Goal: Check status: Check status

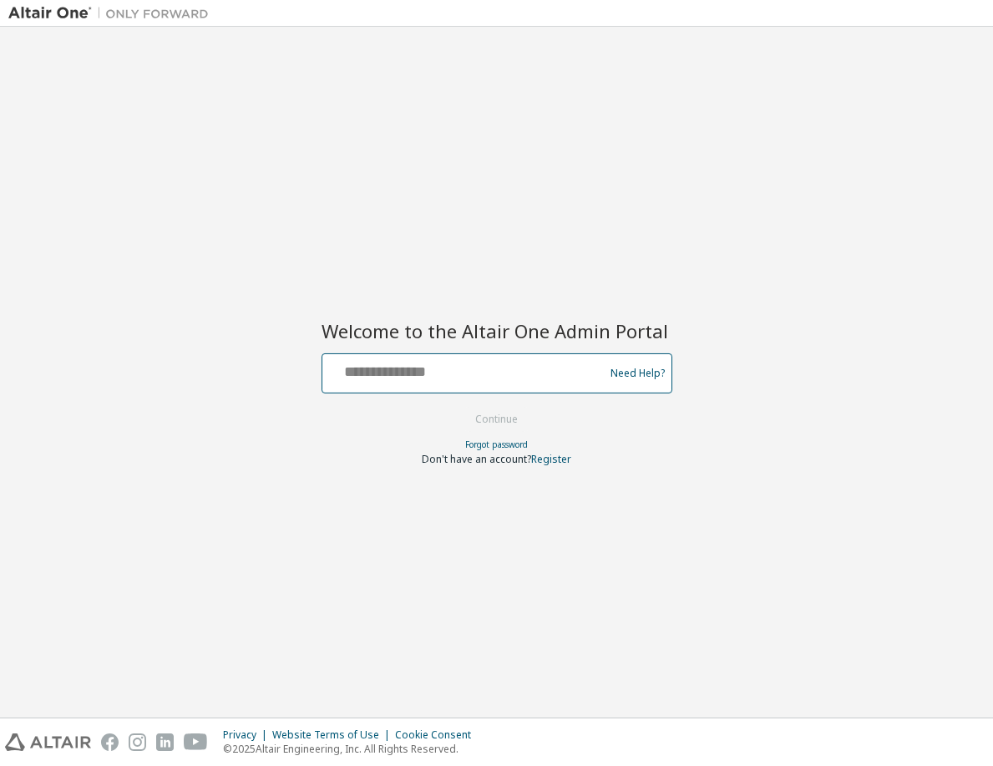
click at [437, 381] on input "text" at bounding box center [465, 370] width 273 height 24
type input "**********"
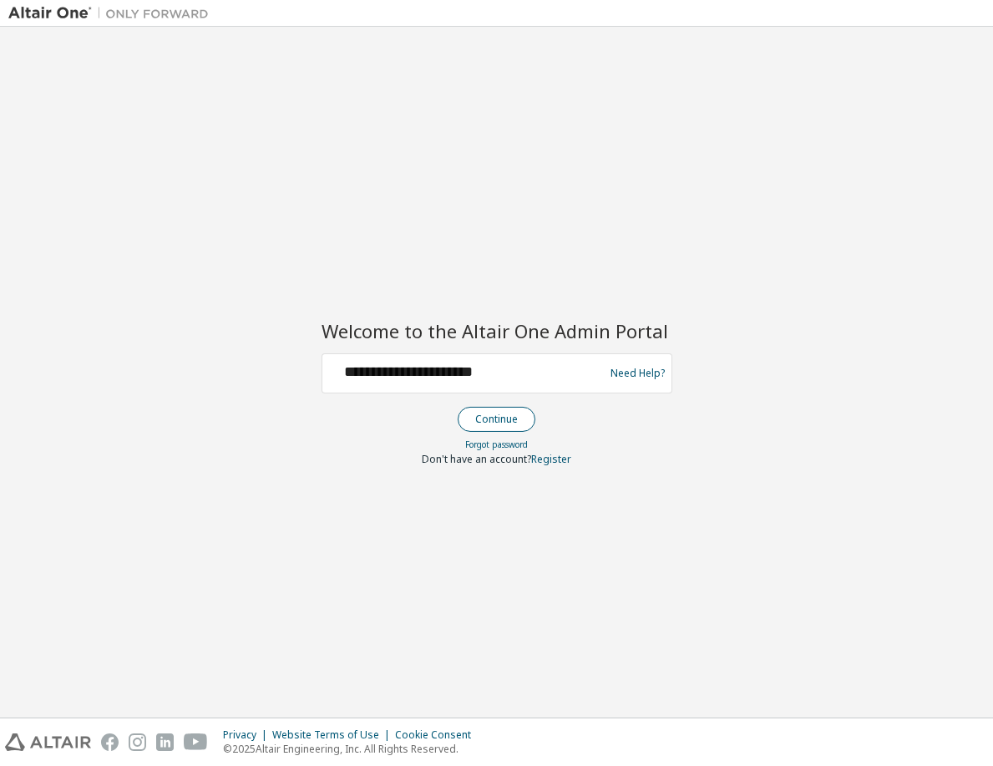
click at [488, 419] on button "Continue" at bounding box center [497, 419] width 78 height 25
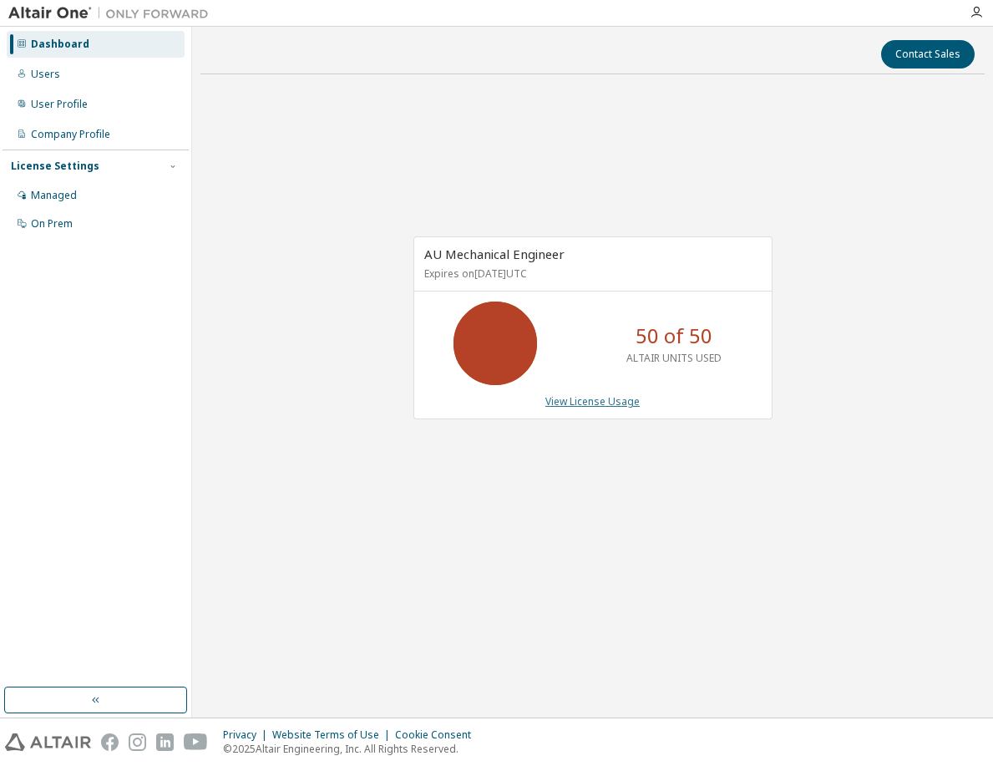
click at [598, 404] on link "View License Usage" at bounding box center [592, 401] width 94 height 14
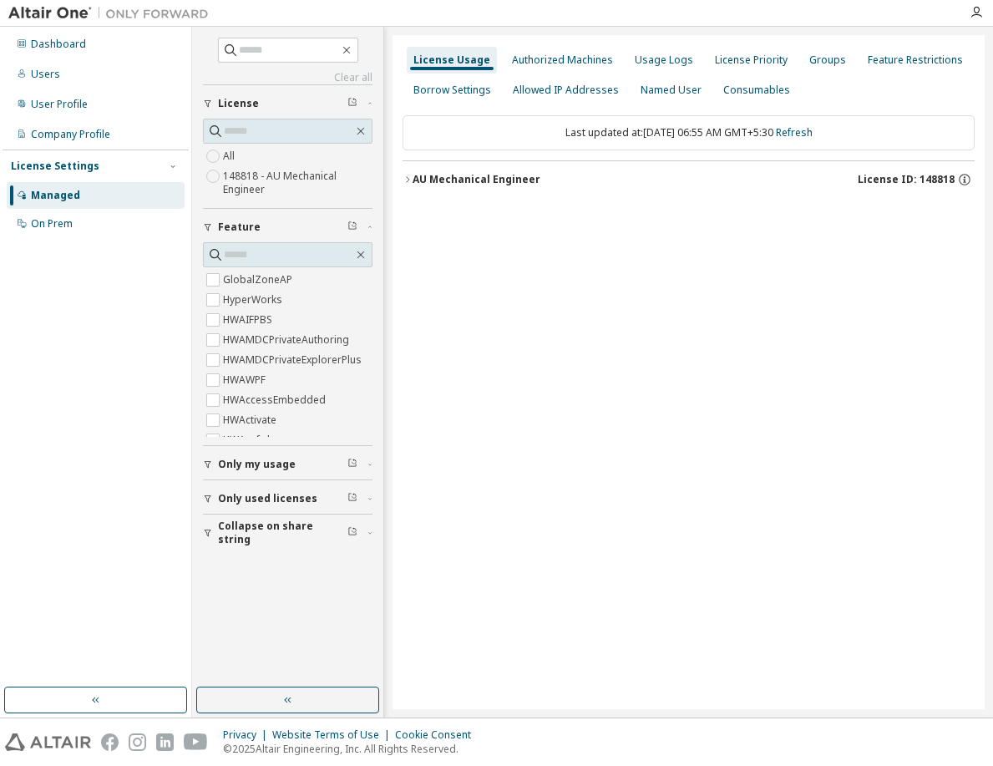
click at [456, 177] on div "AU Mechanical Engineer" at bounding box center [477, 179] width 128 height 13
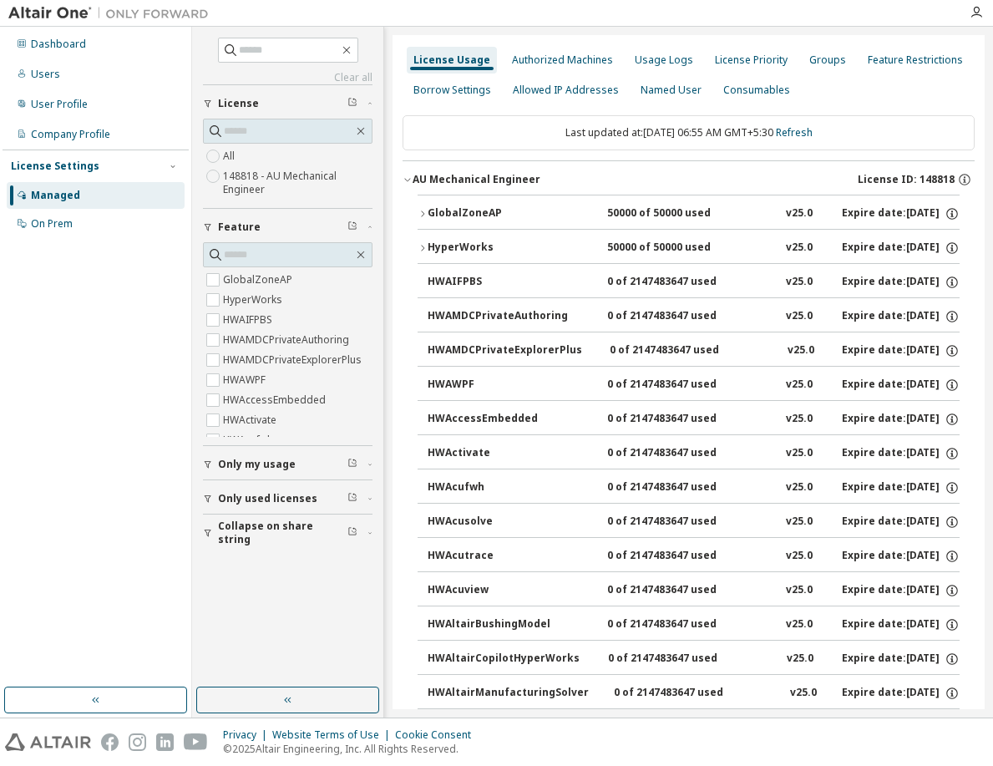
click at [485, 200] on button "GlobalZoneAP 50000 of 50000 used v25.0 Expire date: [DATE]" at bounding box center [689, 213] width 542 height 37
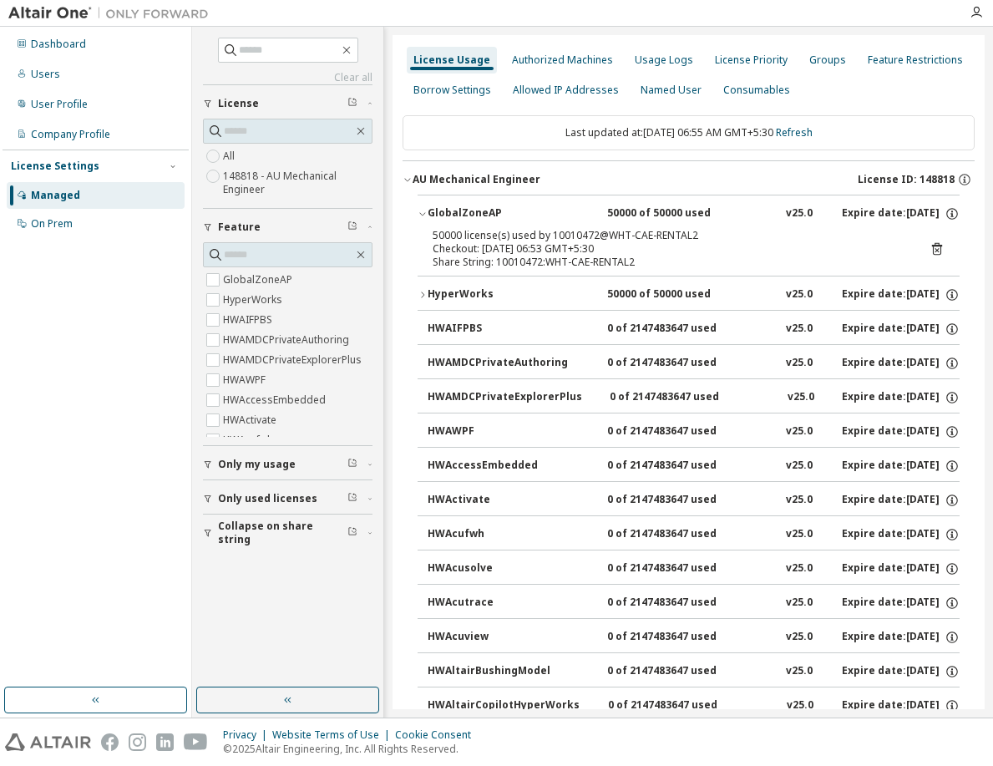
click at [485, 200] on button "GlobalZoneAP 50000 of 50000 used v25.0 Expire date: [DATE]" at bounding box center [689, 213] width 542 height 37
